Goal: Task Accomplishment & Management: Manage account settings

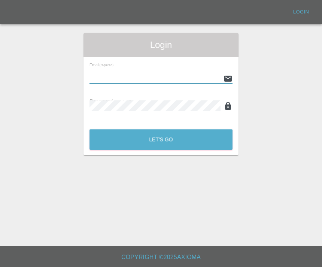
type input "[EMAIL_ADDRESS][DOMAIN_NAME]"
click at [161, 139] on button "Let's Go" at bounding box center [161, 139] width 143 height 21
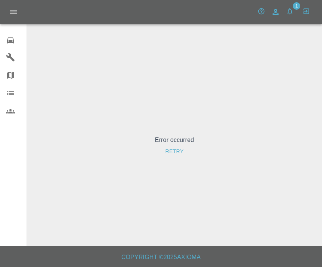
click at [7, 39] on icon at bounding box center [10, 40] width 7 height 6
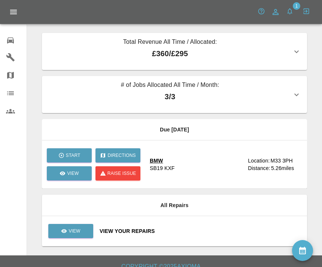
click at [288, 56] on p "£360 / £295" at bounding box center [170, 53] width 244 height 11
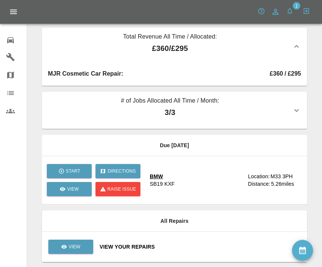
scroll to position [6, 0]
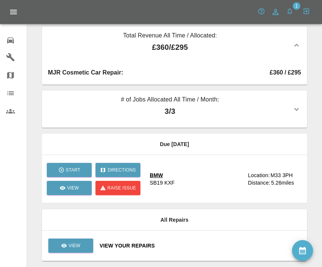
click at [183, 183] on div "BMW SB19 KXF" at bounding box center [196, 179] width 92 height 15
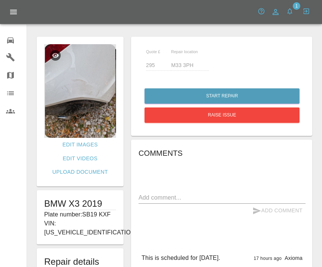
click at [295, 11] on button "button" at bounding box center [289, 10] width 13 height 13
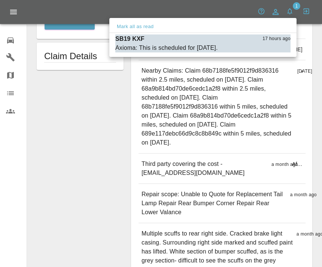
scroll to position [384, 0]
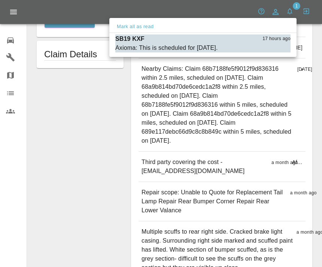
click at [215, 197] on div at bounding box center [161, 133] width 322 height 267
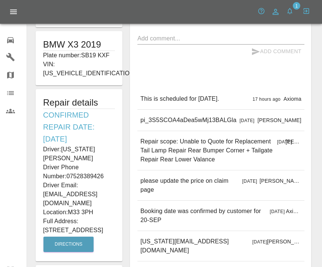
scroll to position [160, 0]
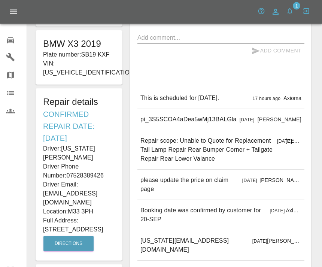
click at [223, 124] on p "pi_3S5SCOA4aDea5wMj13BALGla" at bounding box center [189, 119] width 96 height 9
click at [222, 120] on p "pi_3S5SCOA4aDea5wMj13BALGla" at bounding box center [189, 119] width 96 height 9
click at [182, 118] on p "pi_3S5SCOA4aDea5wMj13BALGla" at bounding box center [189, 119] width 96 height 9
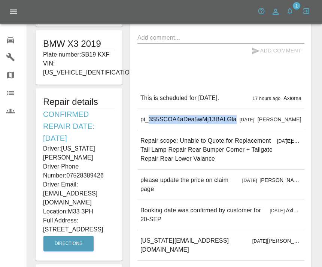
click at [250, 220] on p "Booking date was confirmed by customer for 20-SEP" at bounding box center [204, 215] width 126 height 18
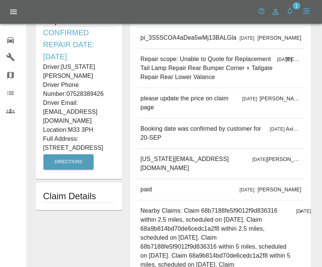
scroll to position [242, 0]
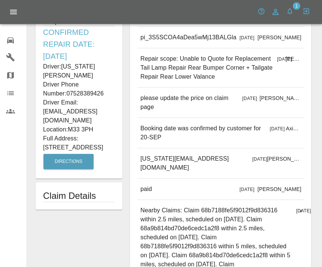
click at [75, 192] on h1 "Claim Details" at bounding box center [79, 196] width 72 height 12
click at [69, 198] on h1 "Claim Details" at bounding box center [79, 196] width 72 height 12
click at [68, 197] on h1 "Claim Details" at bounding box center [79, 196] width 72 height 12
click at [65, 195] on h1 "Claim Details" at bounding box center [79, 196] width 72 height 12
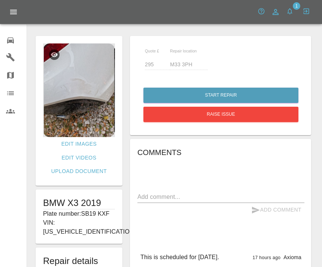
scroll to position [0, 0]
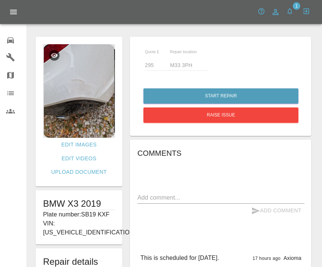
click at [292, 11] on icon "button" at bounding box center [289, 10] width 7 height 7
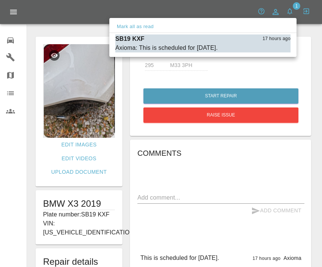
click at [303, 66] on div at bounding box center [161, 133] width 322 height 267
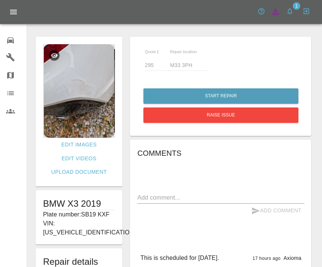
click at [275, 14] on icon at bounding box center [275, 11] width 9 height 9
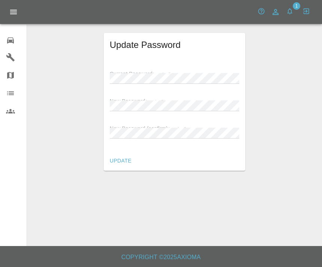
click at [264, 10] on icon "button" at bounding box center [262, 11] width 6 height 6
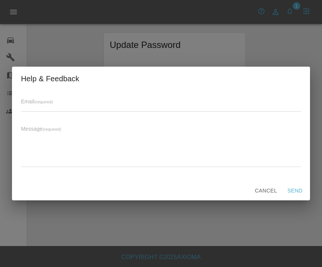
click at [269, 51] on div "Help & Feedback Email (required) Message (required) x Cancel Send" at bounding box center [161, 133] width 322 height 267
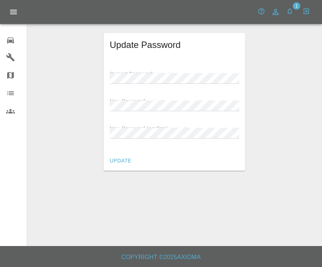
click at [9, 43] on icon at bounding box center [10, 40] width 9 height 9
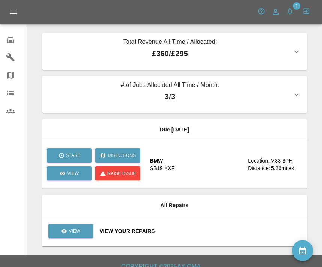
click at [296, 51] on icon "button" at bounding box center [296, 51] width 9 height 9
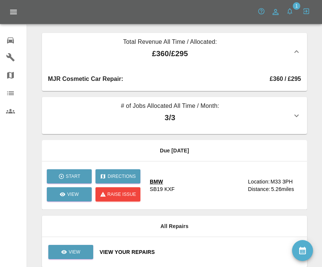
click at [298, 120] on icon "button" at bounding box center [296, 115] width 9 height 9
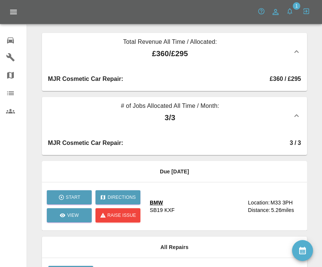
click at [9, 61] on icon at bounding box center [10, 57] width 9 height 9
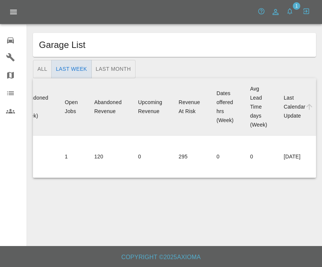
scroll to position [0, 162]
click at [305, 109] on div "Last Calendar Update" at bounding box center [295, 107] width 22 height 24
click at [292, 145] on td "[DATE]" at bounding box center [297, 157] width 38 height 42
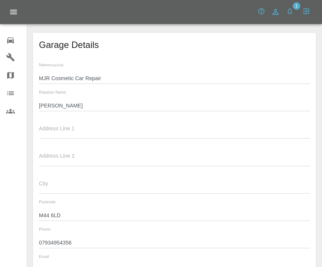
click at [8, 46] on link "0 Repair home" at bounding box center [13, 39] width 27 height 18
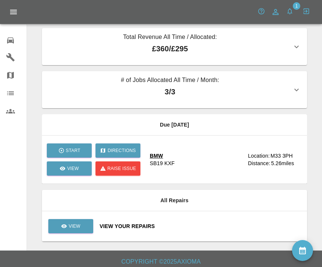
scroll to position [24, 0]
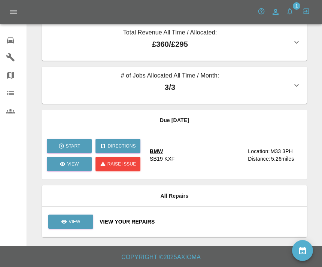
click at [220, 218] on div "View Your Repairs" at bounding box center [201, 221] width 202 height 7
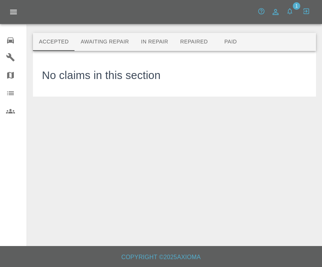
click at [117, 42] on button "Awaiting Repair" at bounding box center [105, 42] width 60 height 18
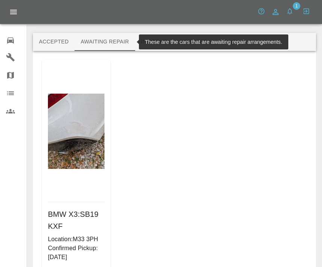
click at [120, 44] on button "Awaiting Repair" at bounding box center [105, 42] width 60 height 18
click at [174, 45] on button "In Repair" at bounding box center [154, 42] width 39 height 18
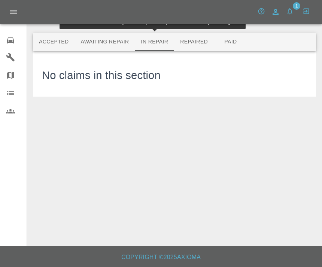
click at [43, 39] on button "Accepted" at bounding box center [54, 42] width 42 height 18
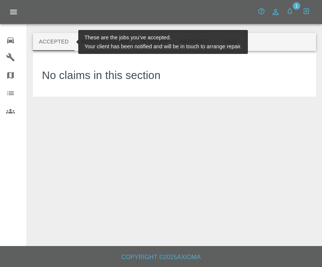
click at [208, 47] on button "Repaired" at bounding box center [194, 42] width 40 height 18
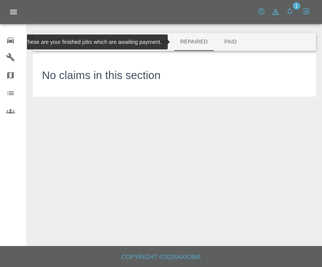
click at [193, 42] on button "Repaired" at bounding box center [194, 42] width 40 height 18
click at [238, 40] on button "Paid" at bounding box center [231, 42] width 34 height 18
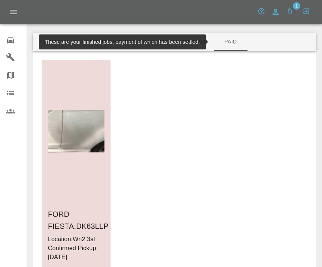
click at [191, 45] on button "Repaired" at bounding box center [194, 42] width 40 height 18
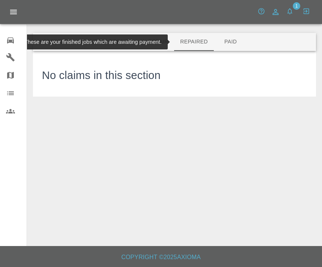
click at [142, 39] on button "In Repair" at bounding box center [154, 42] width 39 height 18
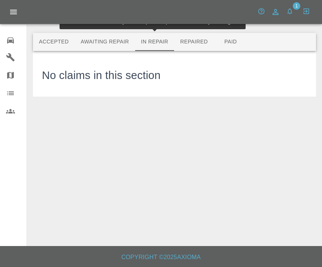
click at [113, 40] on button "Awaiting Repair" at bounding box center [105, 42] width 60 height 18
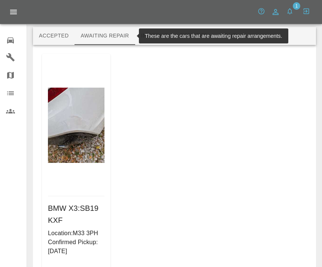
scroll to position [34, 0]
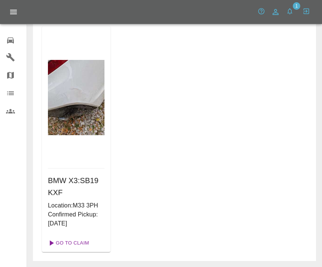
click at [88, 241] on link "Go To Claim" at bounding box center [68, 243] width 46 height 12
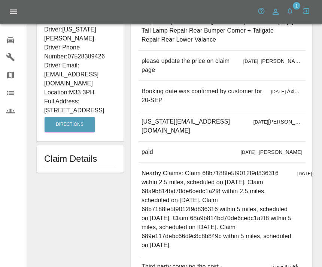
scroll to position [279, 0]
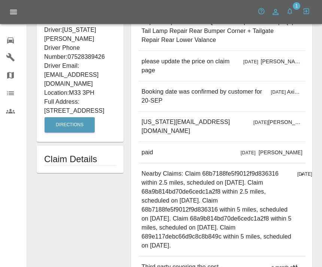
click at [259, 109] on div "Booking date was confirmed by customer for [DATE][DATE] Axioma" at bounding box center [222, 96] width 167 height 30
click at [254, 122] on span "[DATE]" at bounding box center [261, 122] width 15 height 5
click at [224, 121] on div "[US_STATE][EMAIL_ADDRESS][DOMAIN_NAME] [DATE] [PERSON_NAME]" at bounding box center [222, 127] width 167 height 30
click at [202, 127] on div "[US_STATE][EMAIL_ADDRESS][DOMAIN_NAME] [DATE] [PERSON_NAME]" at bounding box center [222, 127] width 167 height 30
click at [219, 127] on div "[US_STATE][EMAIL_ADDRESS][DOMAIN_NAME] [DATE] [PERSON_NAME]" at bounding box center [222, 127] width 167 height 30
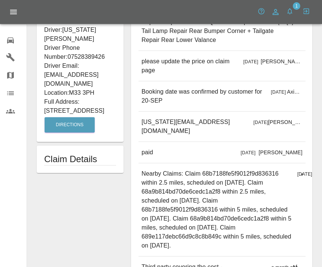
click at [291, 125] on p "[PERSON_NAME]" at bounding box center [285, 121] width 34 height 7
click at [294, 121] on p "[PERSON_NAME]" at bounding box center [285, 121] width 34 height 7
click at [298, 149] on p "[PERSON_NAME]" at bounding box center [281, 152] width 44 height 7
click at [297, 149] on p "[PERSON_NAME]" at bounding box center [281, 152] width 44 height 7
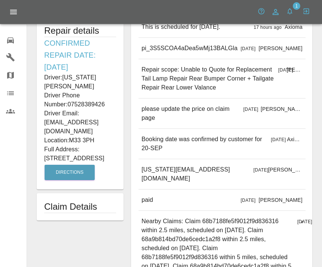
scroll to position [216, 0]
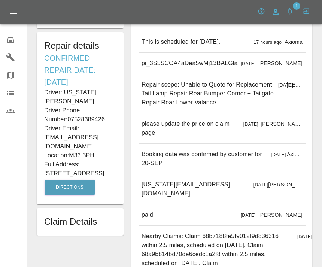
click at [221, 148] on div "Booking date was confirmed by customer for [DATE][DATE] Axioma" at bounding box center [222, 159] width 167 height 30
click at [240, 131] on p "please update the price on claim page" at bounding box center [191, 129] width 99 height 18
click at [214, 129] on p "please update the price on claim page" at bounding box center [191, 129] width 99 height 18
click at [201, 126] on p "please update the price on claim page" at bounding box center [191, 129] width 99 height 18
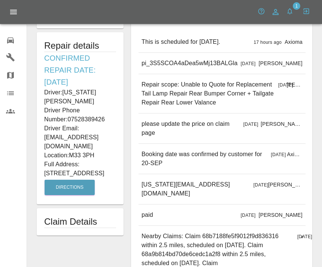
click at [293, 121] on p "[PERSON_NAME]" at bounding box center [282, 123] width 42 height 7
click at [294, 123] on p "[PERSON_NAME]" at bounding box center [282, 123] width 42 height 7
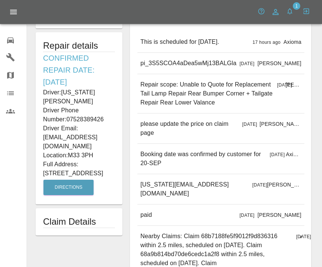
click at [242, 90] on p "Repair scope: Unable to Quote for Replacement Tail Lamp Repair Rear Bumper Corn…" at bounding box center [208, 93] width 134 height 27
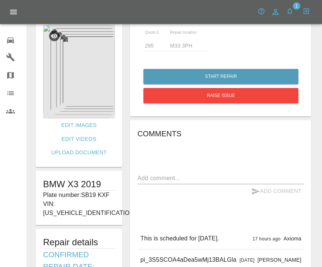
scroll to position [20, 0]
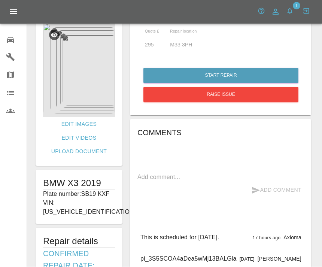
click at [192, 177] on textarea at bounding box center [221, 177] width 167 height 9
